Goal: Answer question/provide support: Share knowledge or assist other users

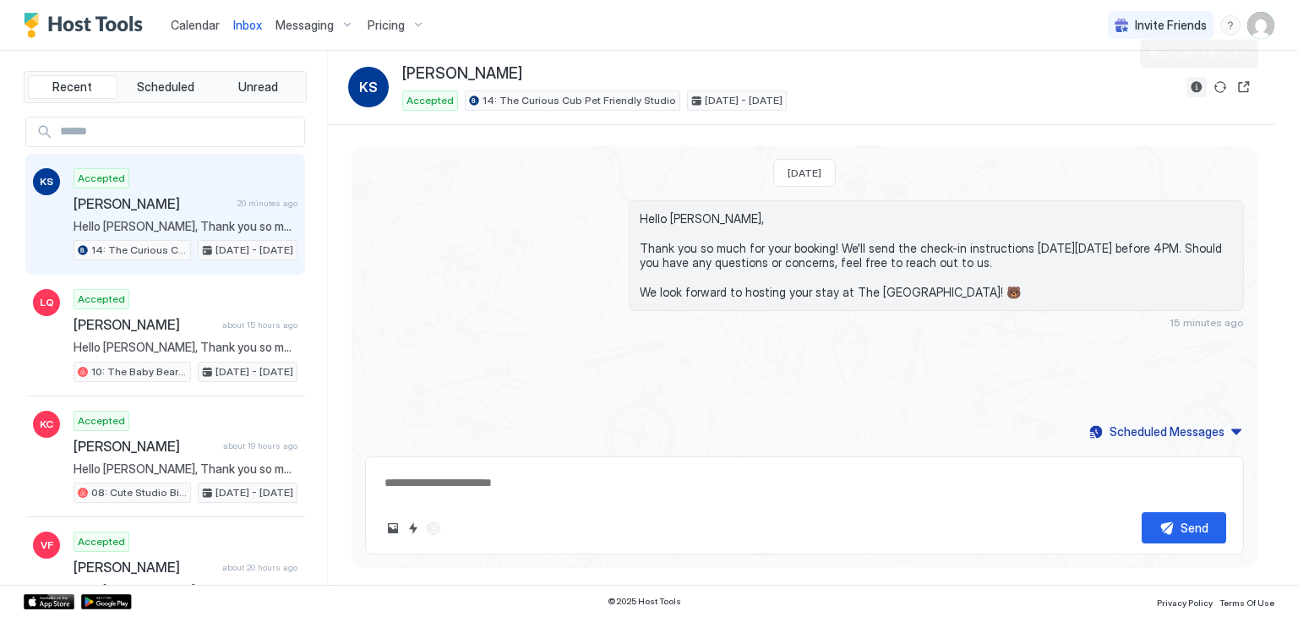
click at [1193, 92] on button "Reservation information" at bounding box center [1196, 87] width 20 height 20
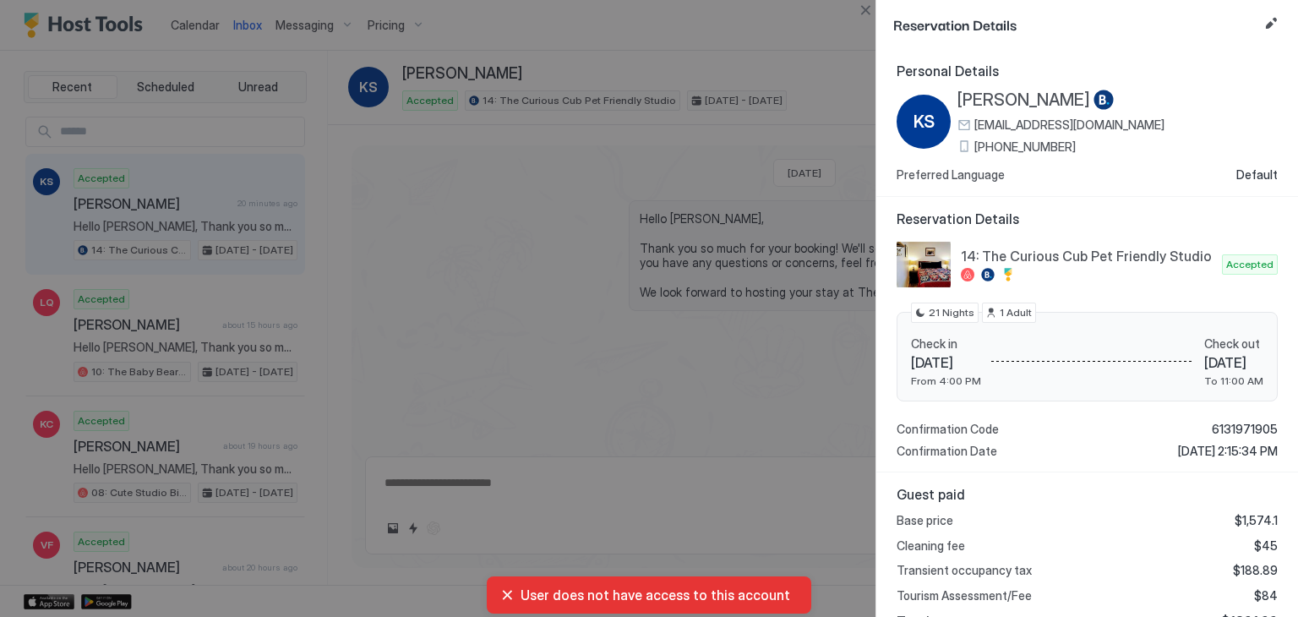
click at [1017, 146] on span "[PHONE_NUMBER]" at bounding box center [1024, 146] width 101 height 15
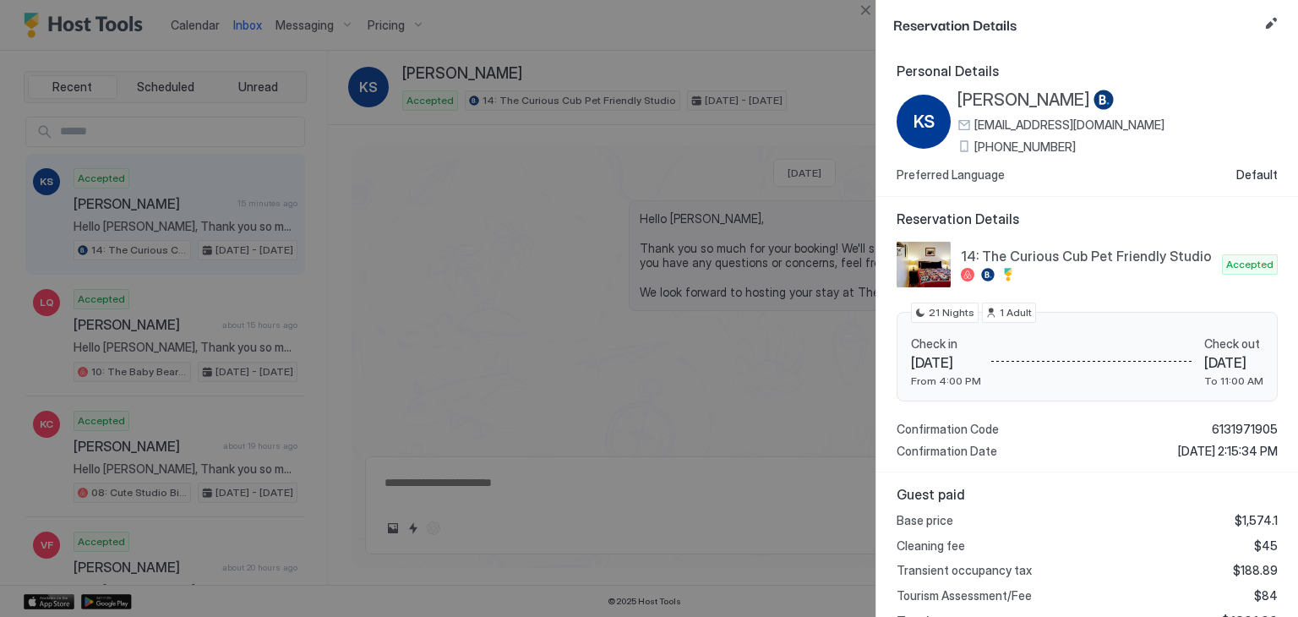
click at [977, 101] on span "[PERSON_NAME]" at bounding box center [1023, 100] width 133 height 21
click at [859, 8] on button "Close" at bounding box center [865, 10] width 20 height 20
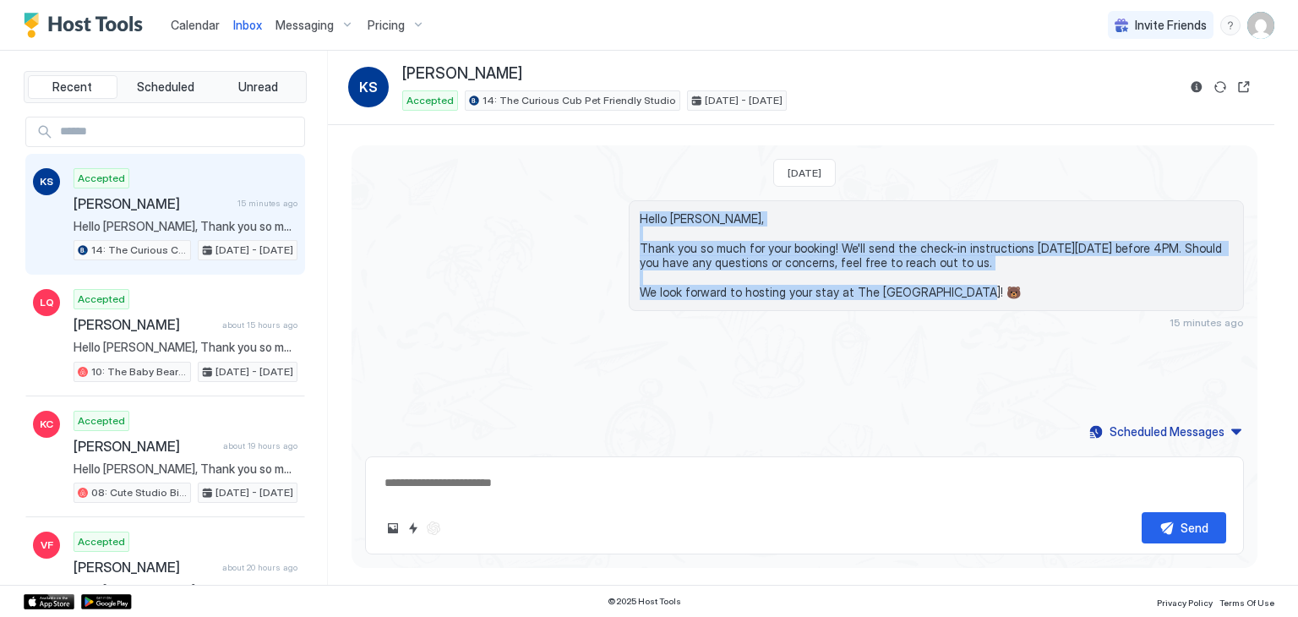
drag, startPoint x: 977, startPoint y: 294, endPoint x: 571, endPoint y: 222, distance: 411.8
click at [571, 222] on div "Hello [PERSON_NAME], Thank you so much for your booking! We'll send the check-i…" at bounding box center [804, 264] width 879 height 128
copy span "Hello [PERSON_NAME], Thank you so much for your booking! We'll send the check-i…"
drag, startPoint x: 462, startPoint y: 289, endPoint x: 422, endPoint y: 281, distance: 41.3
click at [462, 289] on div "Hello [PERSON_NAME], Thank you so much for your booking! We'll send the check-i…" at bounding box center [804, 264] width 879 height 128
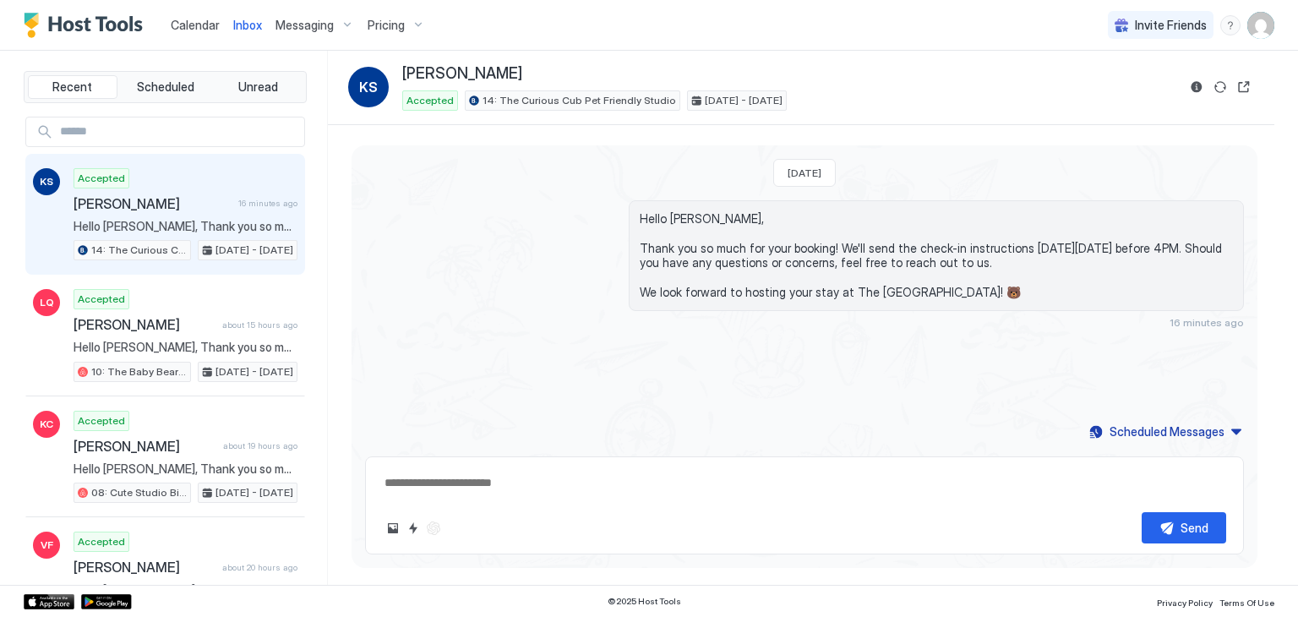
click at [210, 25] on span "Calendar" at bounding box center [195, 25] width 49 height 14
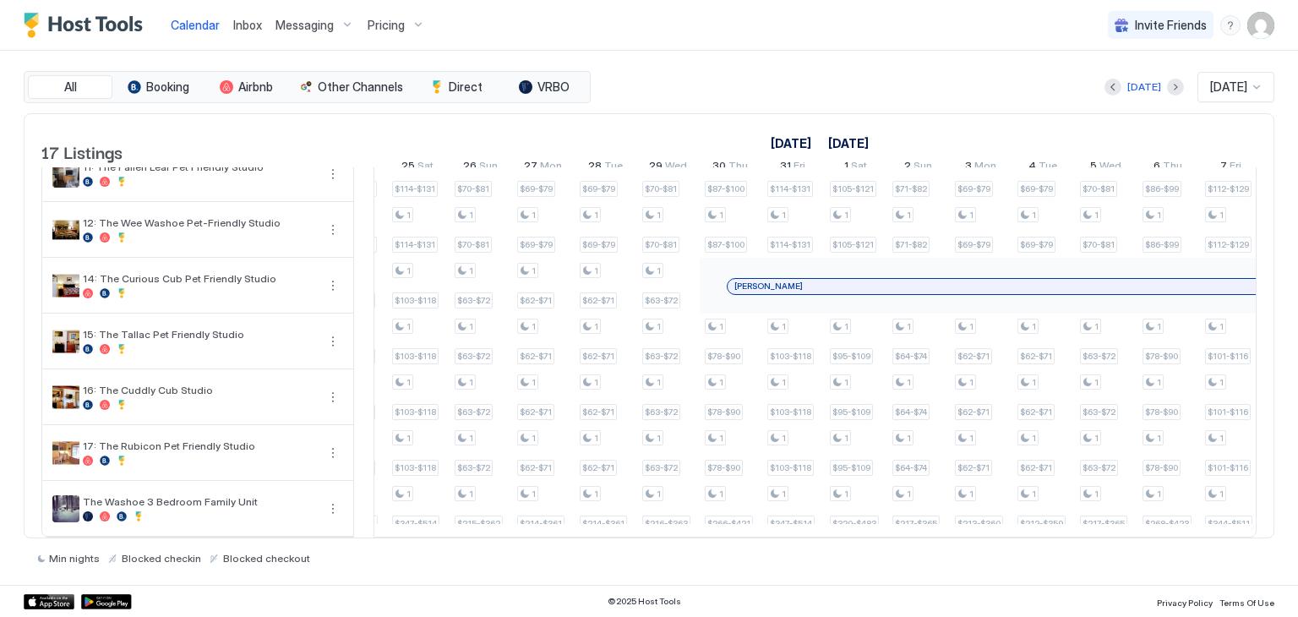
click at [804, 265] on div "[PERSON_NAME]" at bounding box center [1137, 270] width 875 height 19
click at [804, 280] on div "[PERSON_NAME]" at bounding box center [1161, 285] width 854 height 11
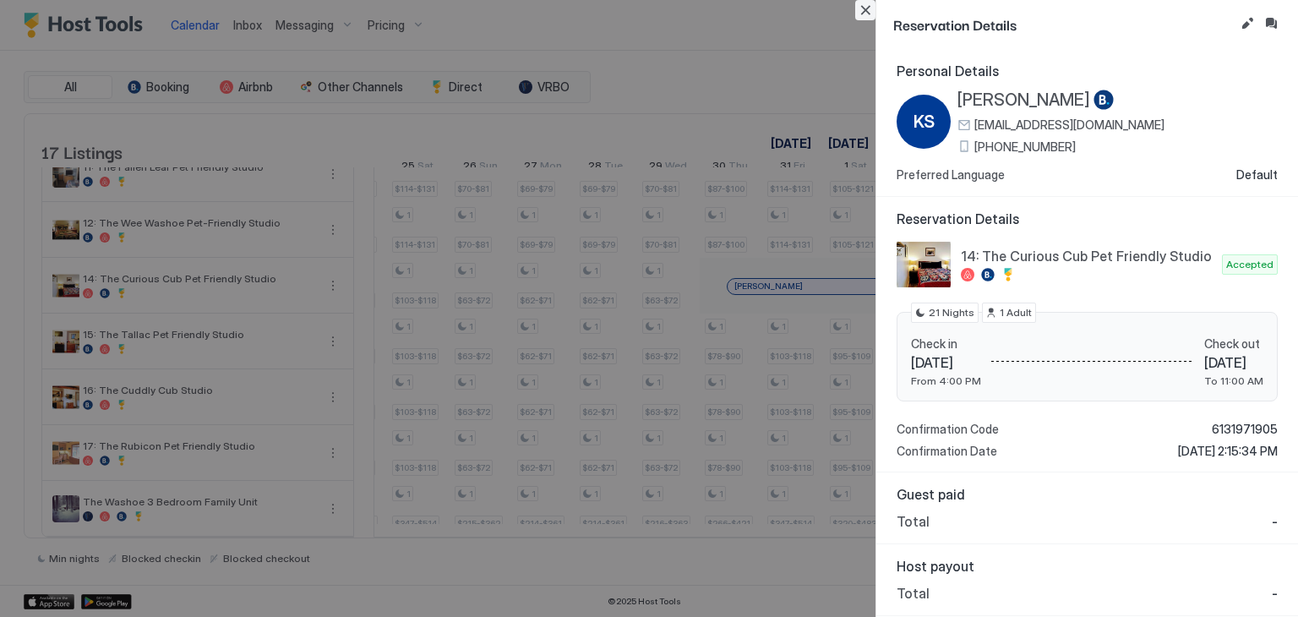
click at [866, 7] on button "Close" at bounding box center [865, 10] width 20 height 20
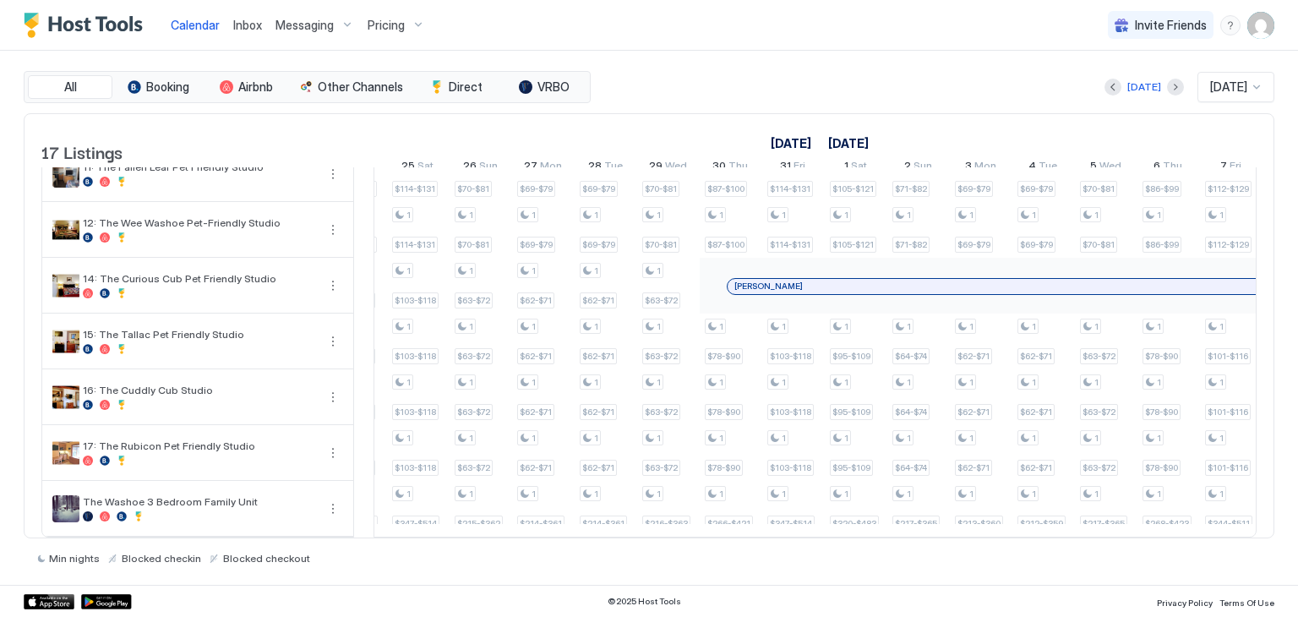
click at [250, 19] on span "Inbox" at bounding box center [247, 25] width 29 height 14
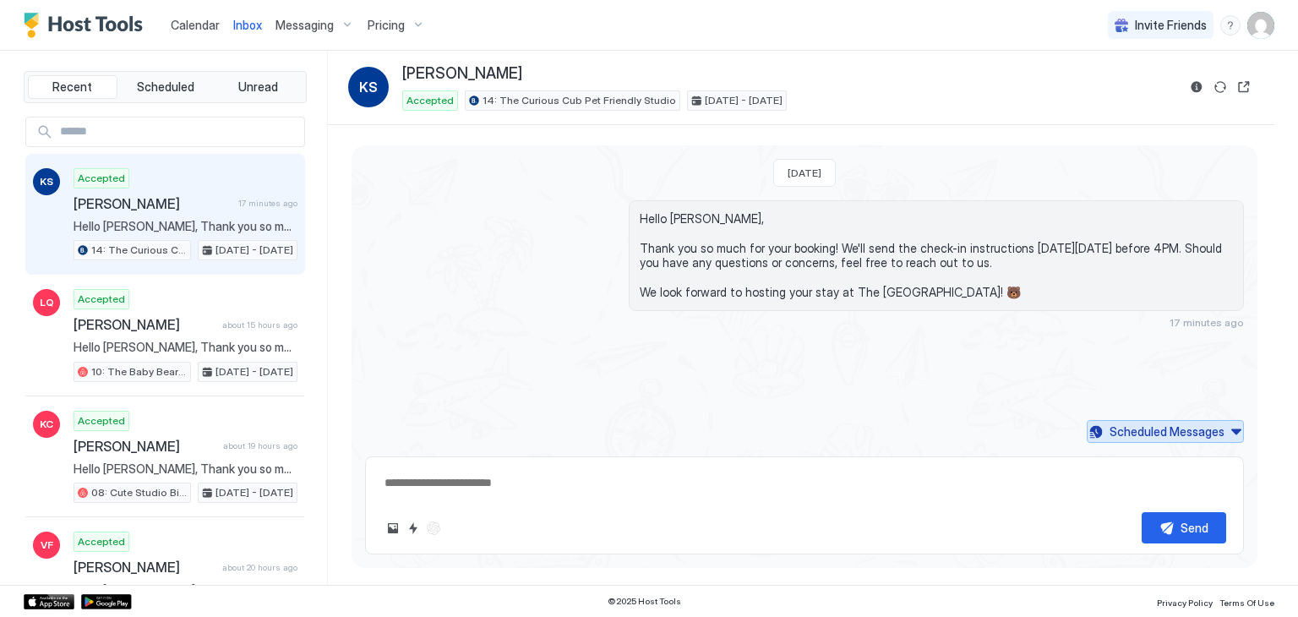
click at [1184, 430] on div "Scheduled Messages" at bounding box center [1166, 431] width 115 height 18
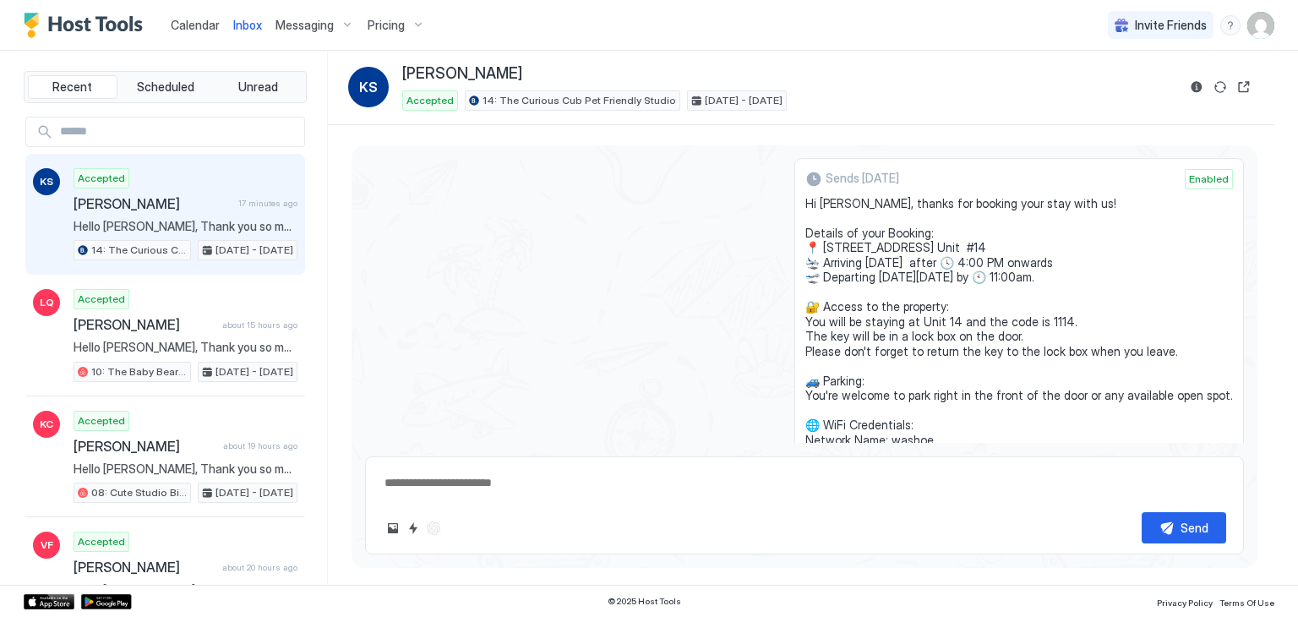
drag, startPoint x: 916, startPoint y: 337, endPoint x: 817, endPoint y: 199, distance: 169.5
click at [817, 199] on span "Hi [PERSON_NAME], thanks for booking your stay with us! Details of your Booking…" at bounding box center [1018, 344] width 427 height 296
copy span "Hi [PERSON_NAME], thanks for booking your stay with us! Details of your Booking…"
